Goal: Task Accomplishment & Management: Use online tool/utility

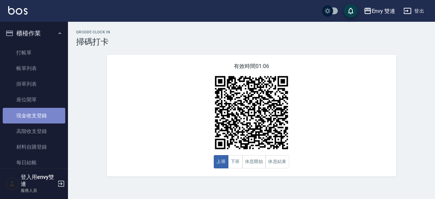
click at [40, 117] on link "現金收支登錄" at bounding box center [34, 116] width 63 height 16
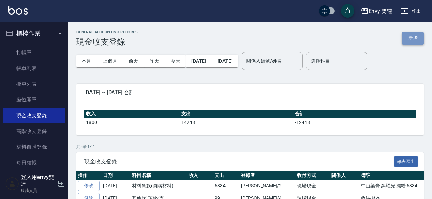
click at [408, 37] on button "新增" at bounding box center [413, 38] width 22 height 13
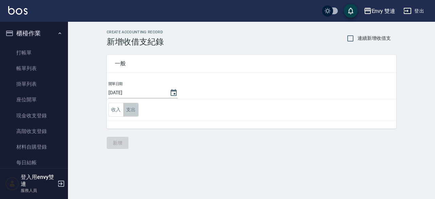
click at [128, 113] on button "支出" at bounding box center [130, 110] width 15 height 14
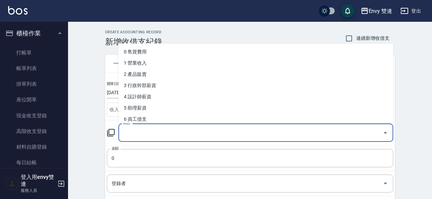
click at [158, 134] on input "科目" at bounding box center [250, 133] width 258 height 12
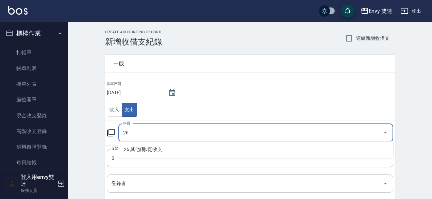
type input "26"
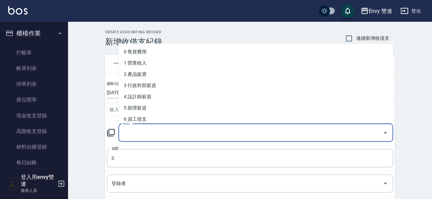
click at [158, 134] on input "科目" at bounding box center [250, 133] width 258 height 12
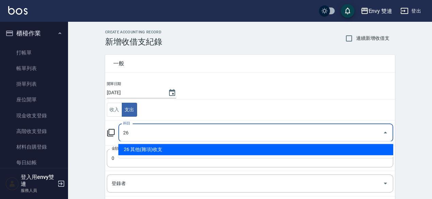
click at [160, 148] on li "26 其他(雜項)收支" at bounding box center [255, 149] width 275 height 11
type input "26 其他(雜項)收支"
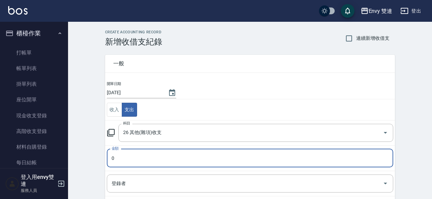
click at [157, 149] on input "0" at bounding box center [250, 158] width 286 height 18
type input "0477"
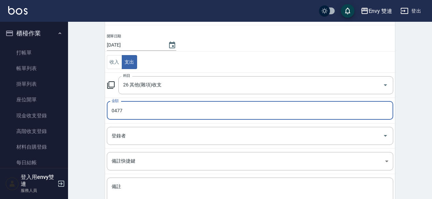
scroll to position [50, 0]
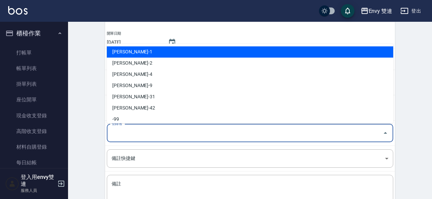
click at [164, 132] on input "登錄者" at bounding box center [245, 133] width 270 height 12
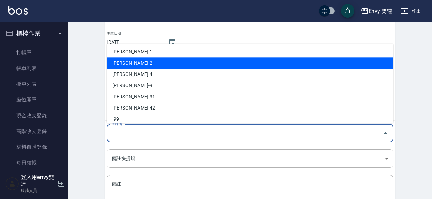
click at [194, 67] on li "[PERSON_NAME]-2" at bounding box center [250, 62] width 286 height 11
type input "[PERSON_NAME]-2"
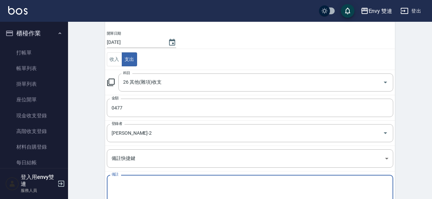
click at [178, 184] on textarea "備註" at bounding box center [250, 192] width 277 height 23
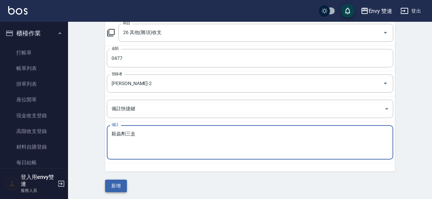
type textarea "殺蟲劑三盒"
click at [108, 185] on button "新增" at bounding box center [116, 186] width 22 height 13
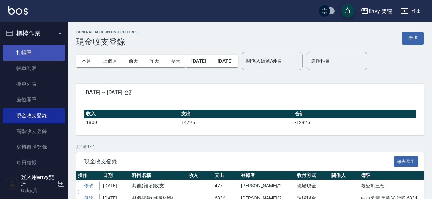
click at [35, 49] on link "打帳單" at bounding box center [34, 53] width 63 height 16
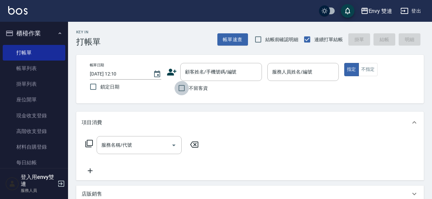
click at [184, 85] on input "不留客資" at bounding box center [181, 88] width 14 height 14
checkbox input "true"
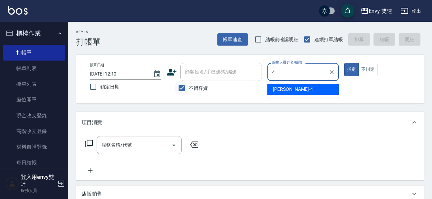
type input "[PERSON_NAME]-4"
type button "true"
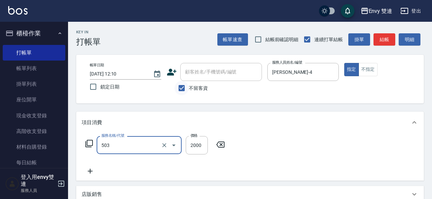
type input "日本結構二段式(503)"
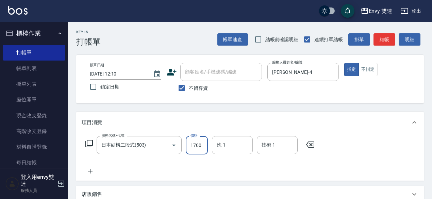
type input "1700"
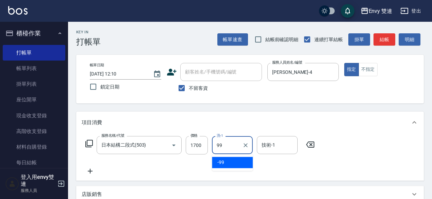
type input "-99"
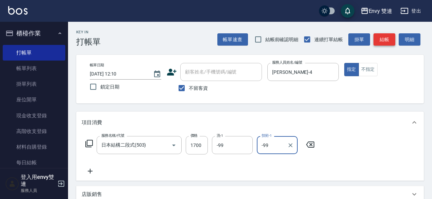
type input "-99"
click at [385, 39] on button "結帳" at bounding box center [384, 39] width 22 height 13
